Goal: Navigation & Orientation: Find specific page/section

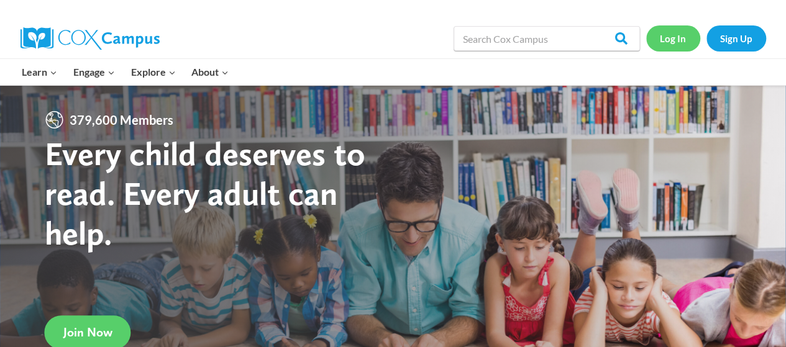
click at [673, 34] on link "Log In" at bounding box center [673, 37] width 54 height 25
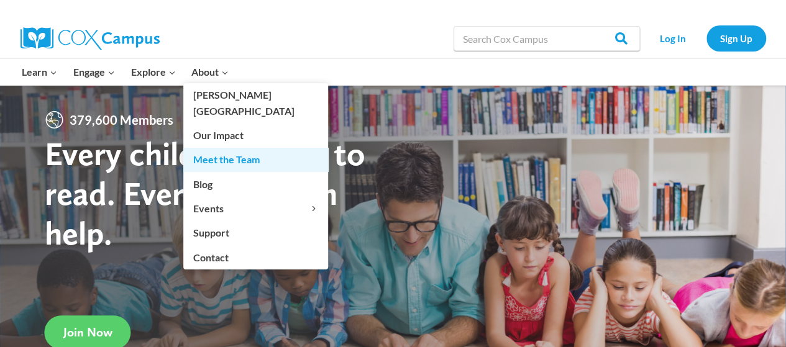
click at [225, 148] on link "Meet the Team" at bounding box center [255, 160] width 145 height 24
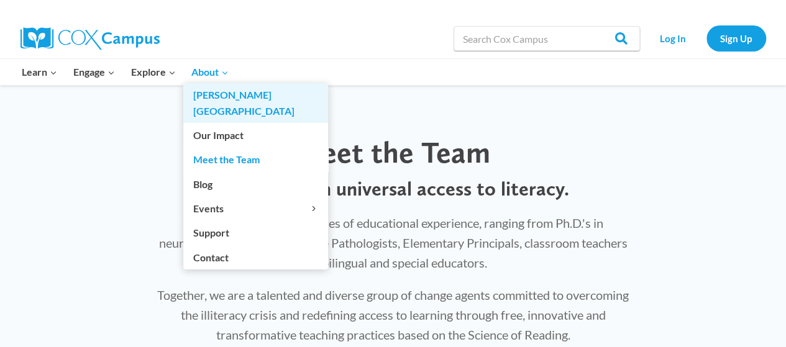
click at [222, 101] on link "[PERSON_NAME][GEOGRAPHIC_DATA]" at bounding box center [255, 103] width 145 height 40
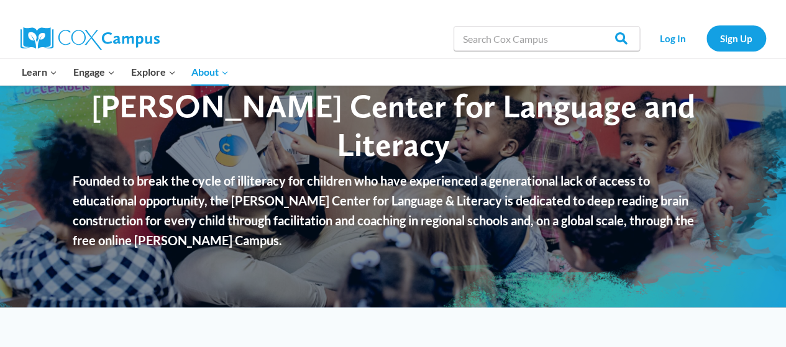
scroll to position [89, 0]
